Goal: Obtain resource: Download file/media

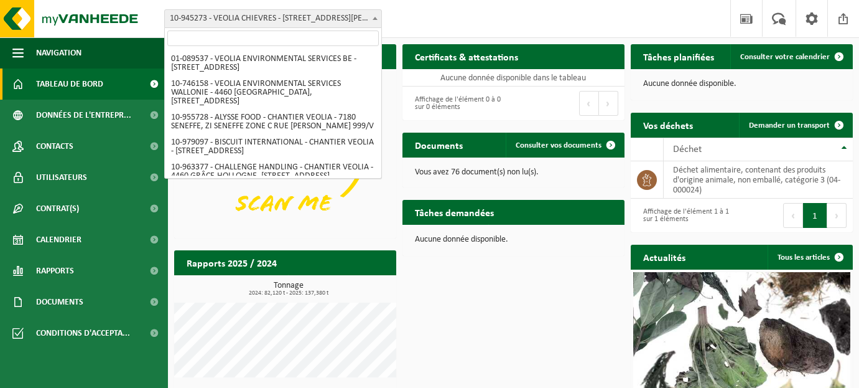
click at [375, 16] on span at bounding box center [375, 18] width 12 height 16
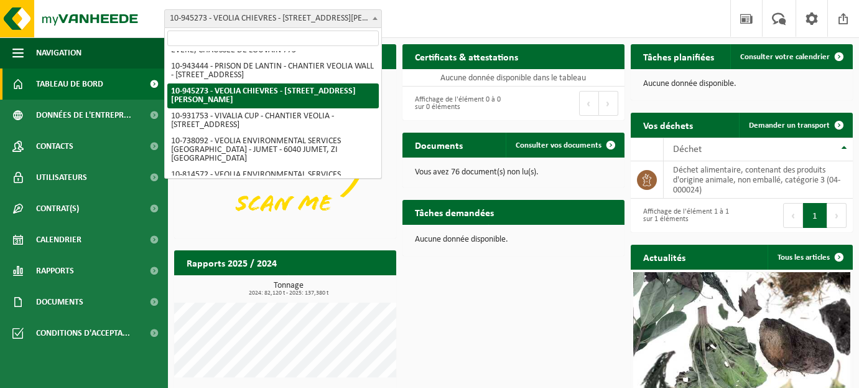
click at [276, 36] on input "search" at bounding box center [273, 38] width 212 height 16
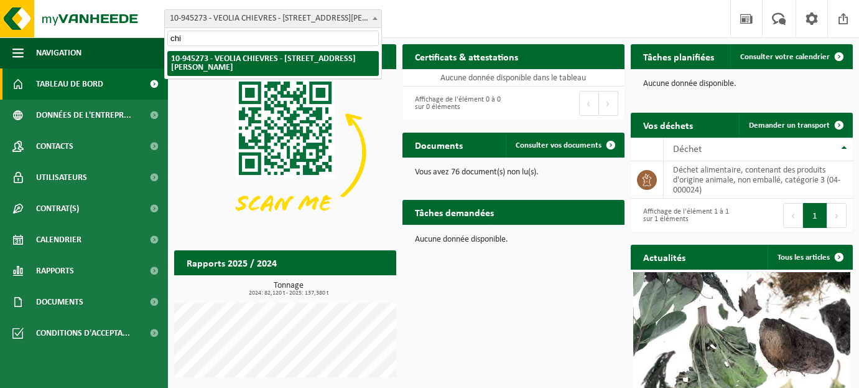
scroll to position [0, 0]
type input "chiè"
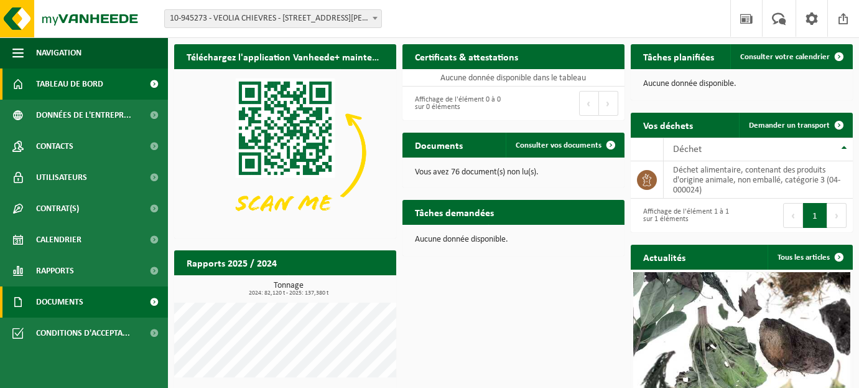
click at [75, 304] on span "Documents" at bounding box center [59, 301] width 47 height 31
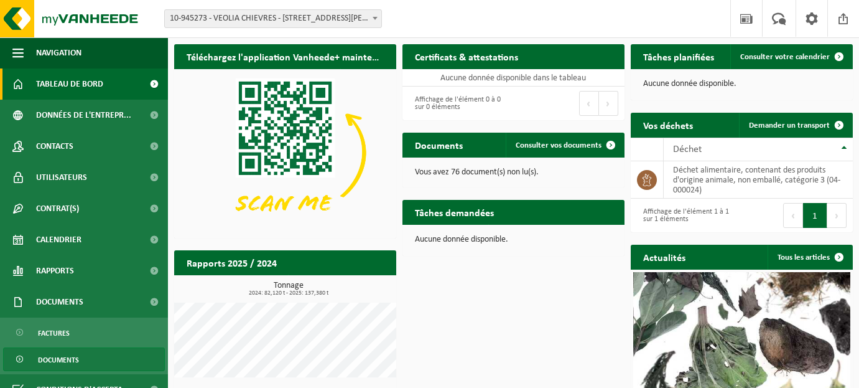
click at [58, 360] on span "Documents" at bounding box center [58, 360] width 41 height 24
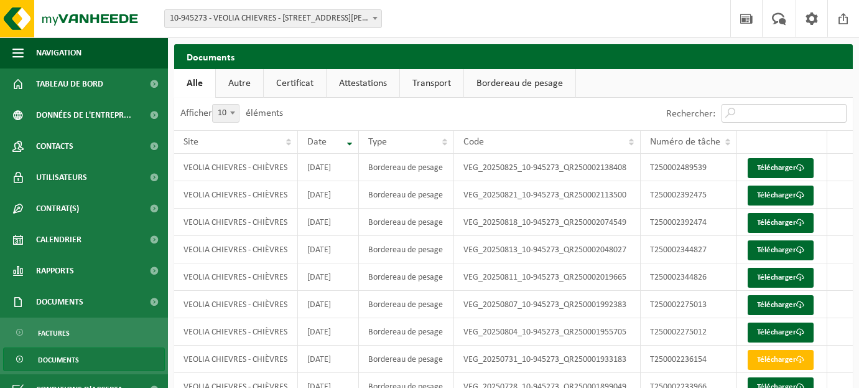
click at [732, 111] on input "Rechercher:" at bounding box center [784, 113] width 125 height 19
paste input "T250001116547"
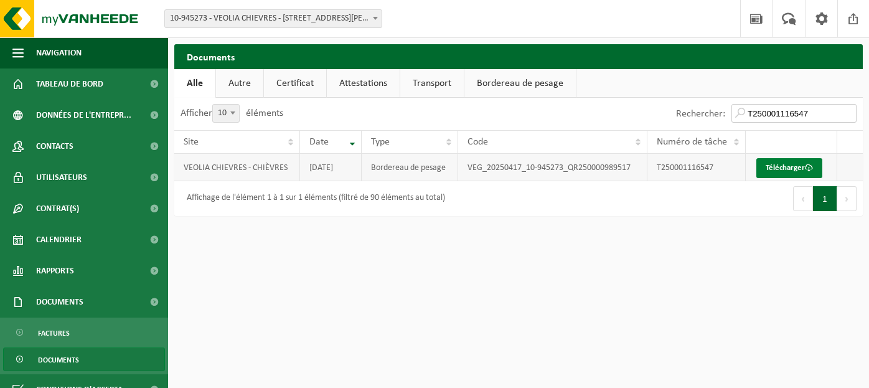
type input "T250001116547"
click at [780, 173] on link "Télécharger" at bounding box center [789, 168] width 66 height 20
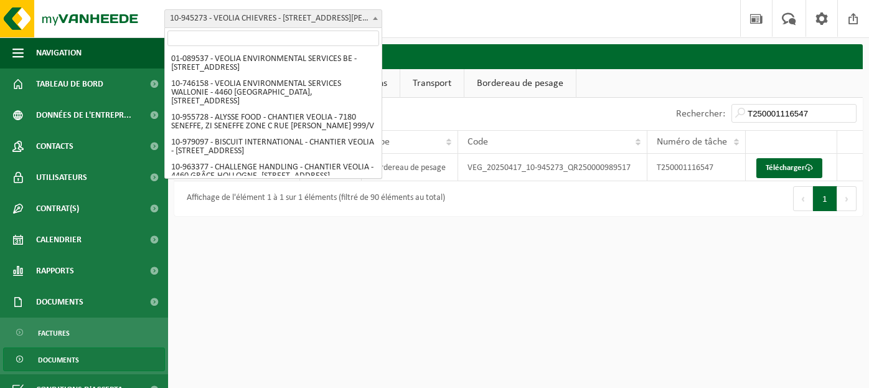
click at [372, 17] on span at bounding box center [375, 18] width 12 height 16
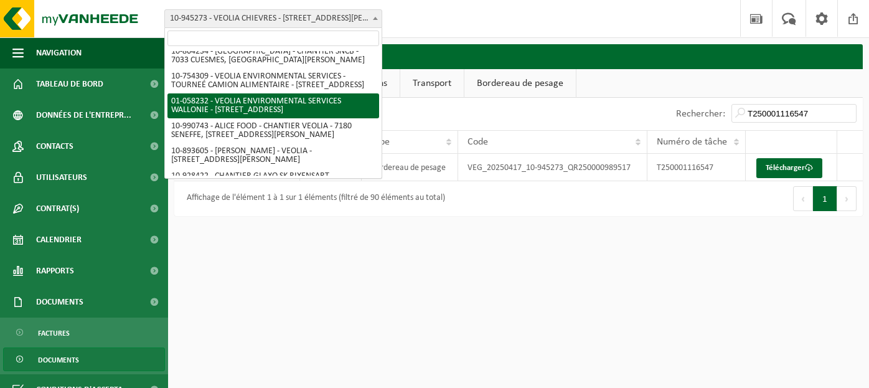
scroll to position [779, 0]
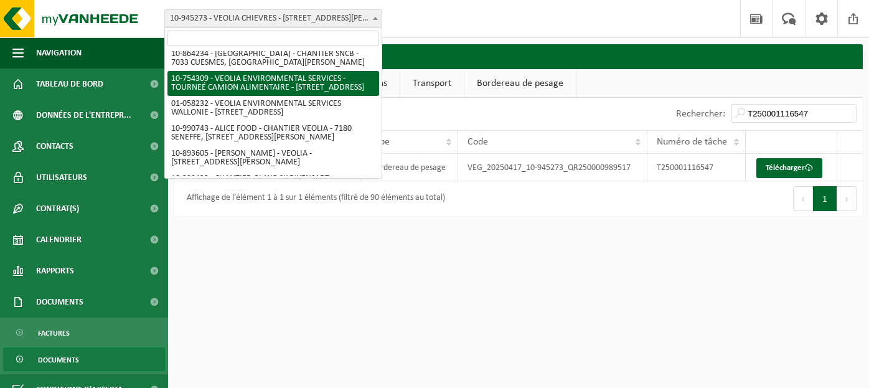
select select "95907"
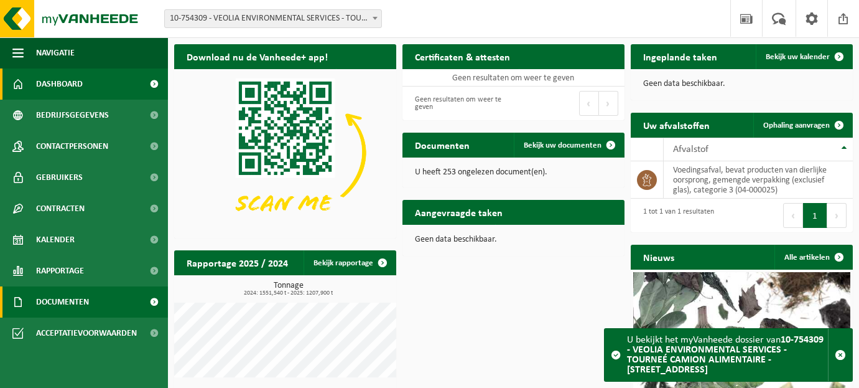
click at [57, 290] on span "Documenten" at bounding box center [62, 301] width 53 height 31
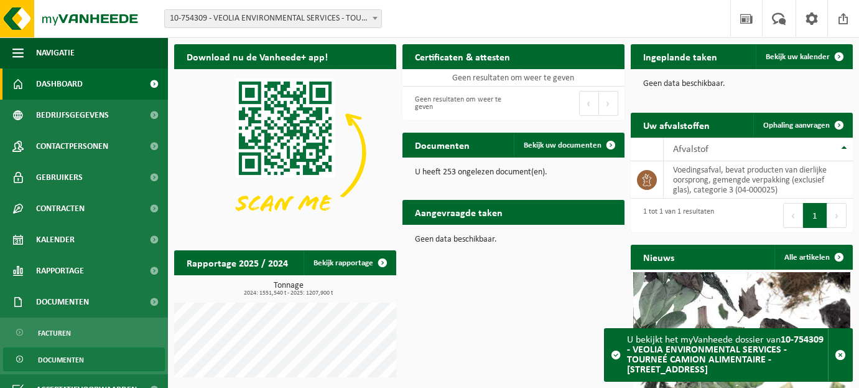
click at [59, 357] on span "Documenten" at bounding box center [61, 360] width 46 height 24
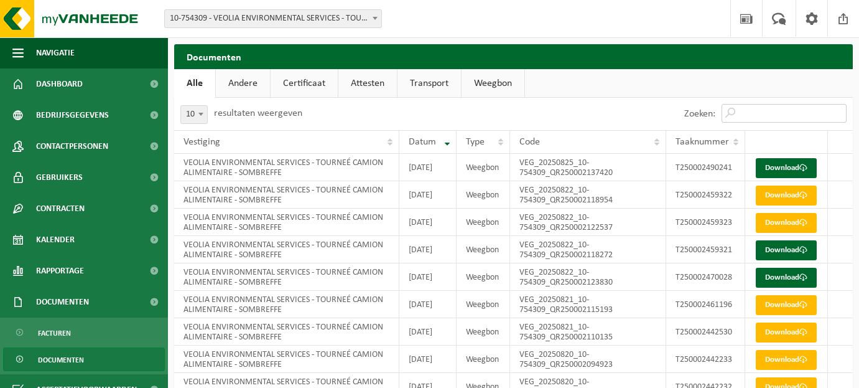
click at [734, 110] on input "Zoeken:" at bounding box center [784, 113] width 125 height 19
paste input "T250001161050"
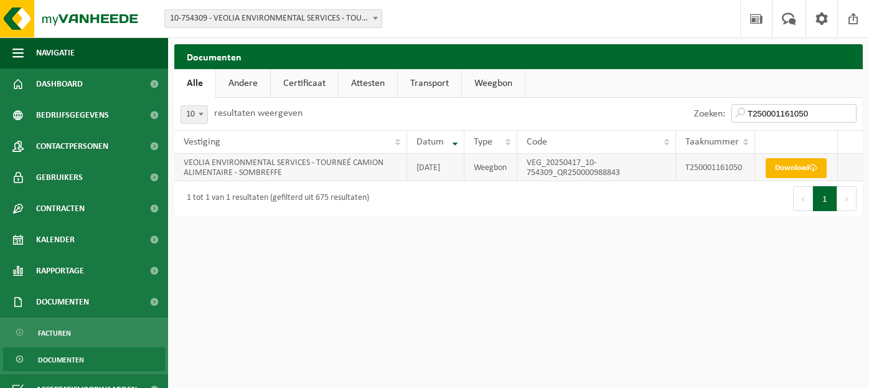
type input "T250001161050"
click at [789, 161] on link "Download" at bounding box center [795, 168] width 61 height 20
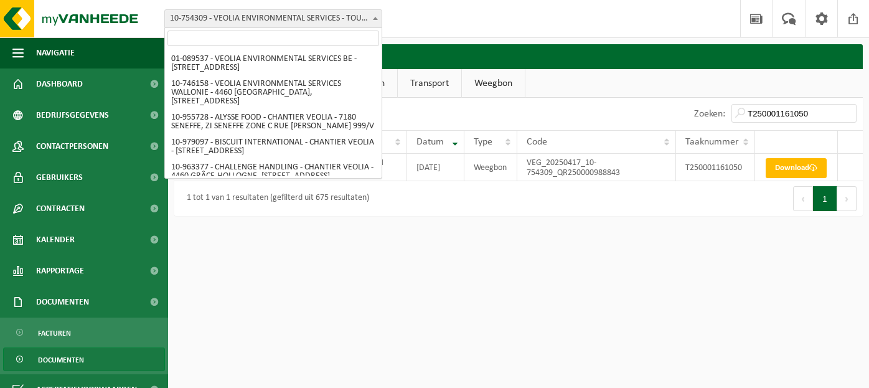
click at [293, 19] on span "10-754309 - VEOLIA ENVIRONMENTAL SERVICES - TOURNEÉ CAMION ALIMENTAIRE - [STREE…" at bounding box center [273, 18] width 217 height 17
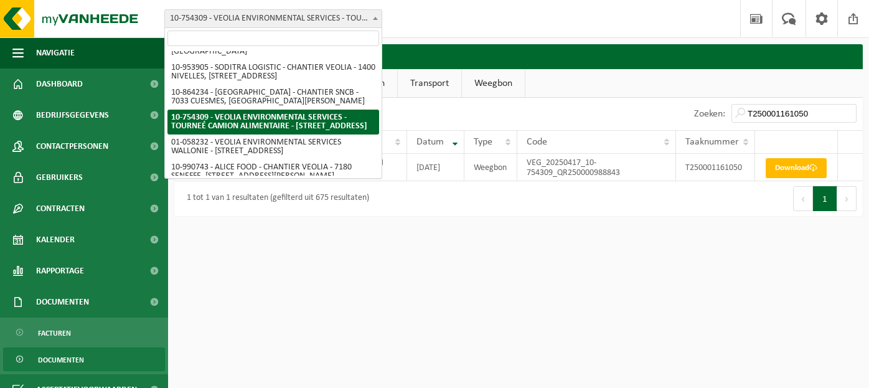
click at [245, 34] on input "search" at bounding box center [273, 38] width 212 height 16
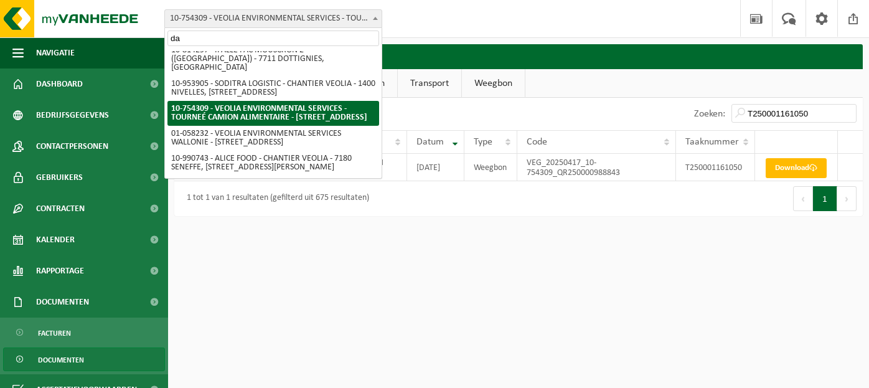
scroll to position [0, 0]
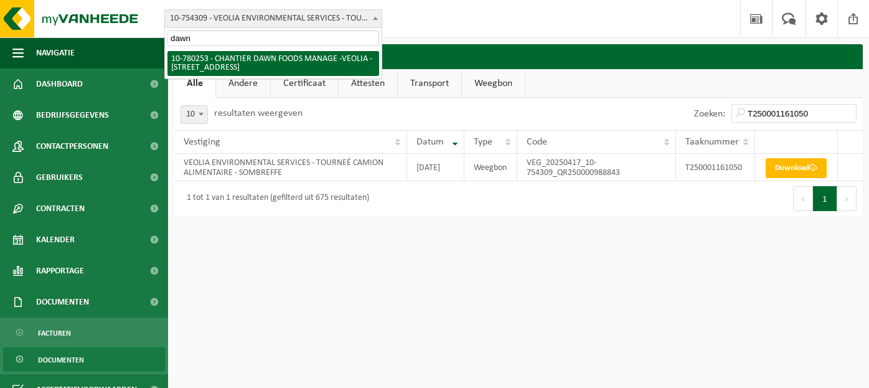
type input "dawn"
select select "25711"
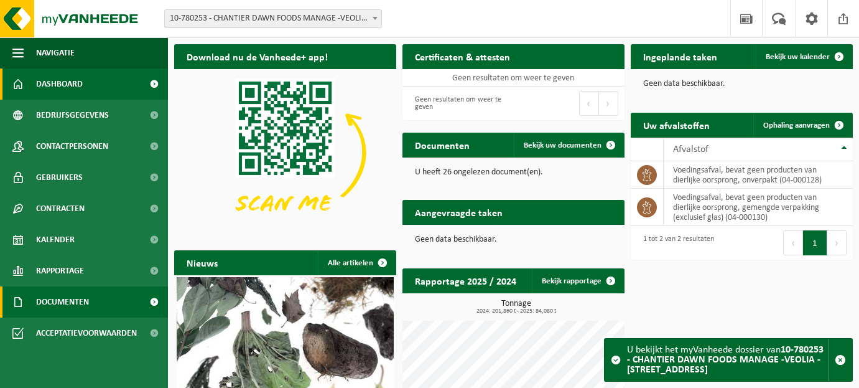
click at [63, 303] on span "Documenten" at bounding box center [62, 301] width 53 height 31
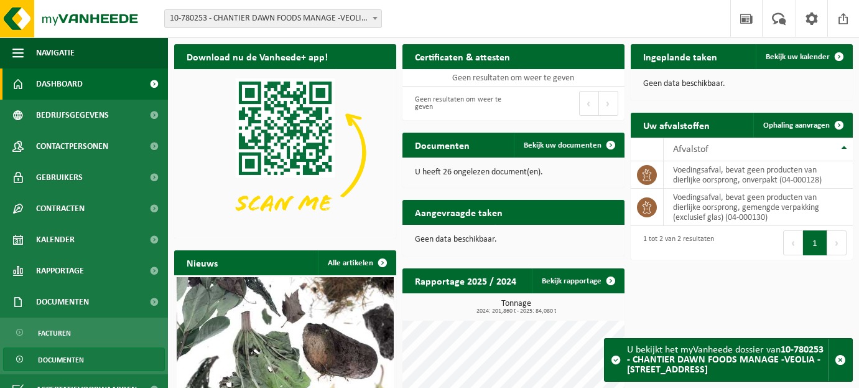
click at [52, 361] on span "Documenten" at bounding box center [61, 360] width 46 height 24
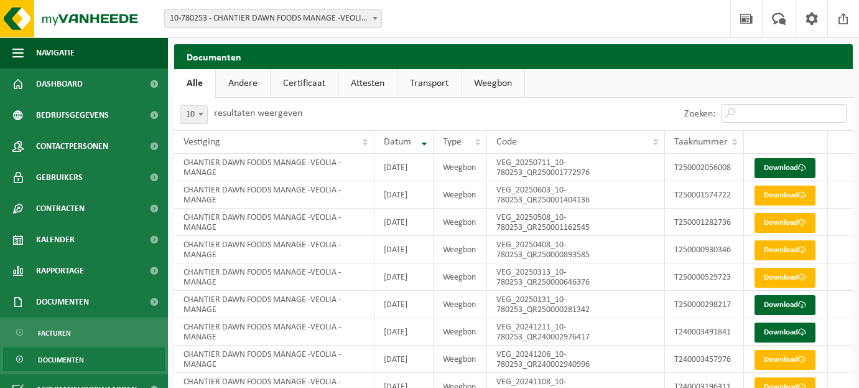
click at [800, 113] on input "Zoeken:" at bounding box center [784, 113] width 125 height 19
paste input "T250000930346"
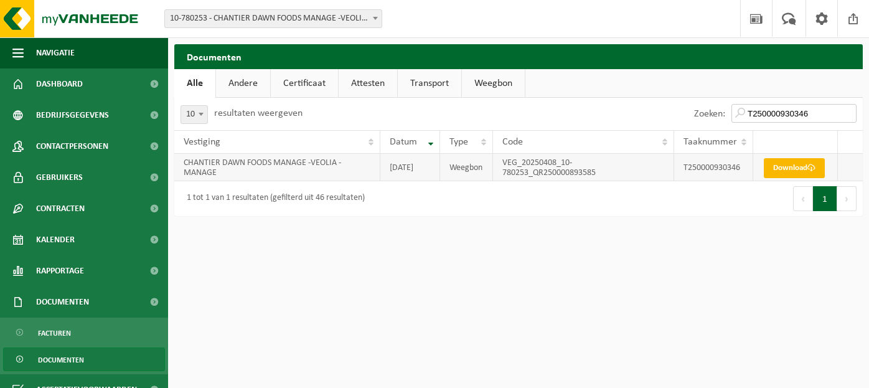
type input "T250000930346"
click at [803, 169] on link "Download" at bounding box center [794, 168] width 61 height 20
